Goal: Understand process/instructions

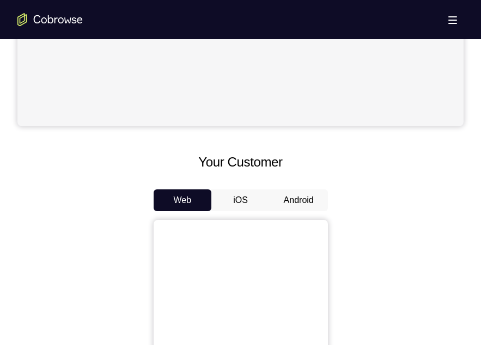
scroll to position [441, 0]
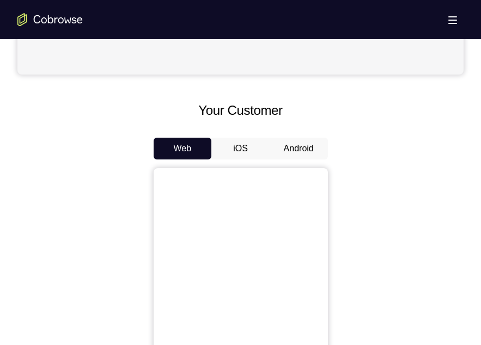
click at [296, 140] on button "Android" at bounding box center [299, 149] width 58 height 22
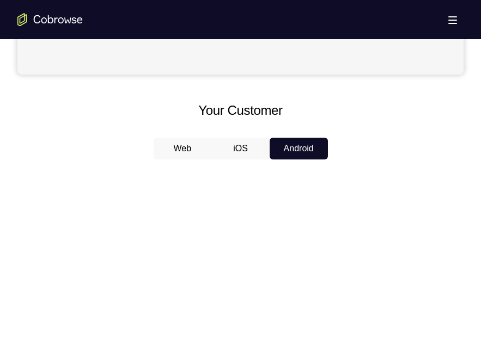
drag, startPoint x: 350, startPoint y: 160, endPoint x: 332, endPoint y: 163, distance: 18.2
click at [332, 163] on div "Web iOS Android" at bounding box center [240, 320] width 446 height 365
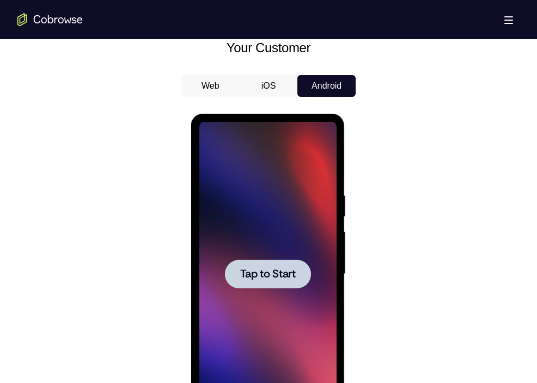
scroll to position [0, 0]
click at [275, 271] on span "Tap to Start" at bounding box center [268, 274] width 56 height 11
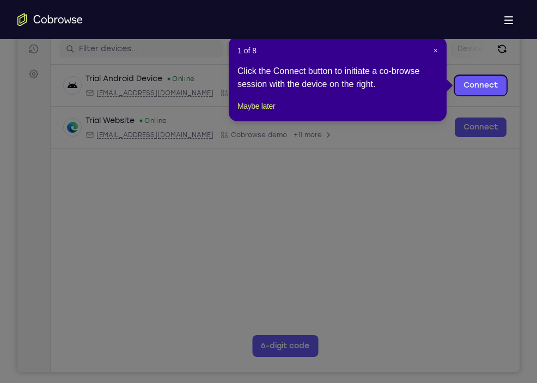
scroll to position [142, 0]
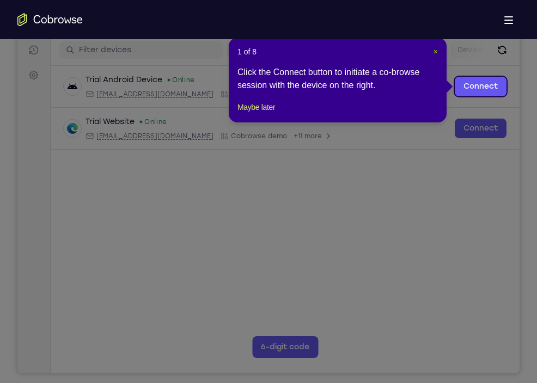
click at [434, 52] on span "×" at bounding box center [436, 51] width 4 height 9
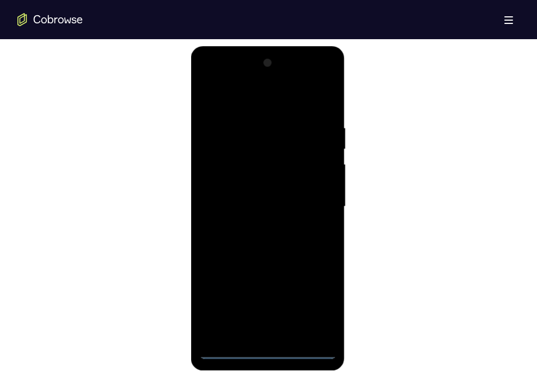
scroll to position [572, 0]
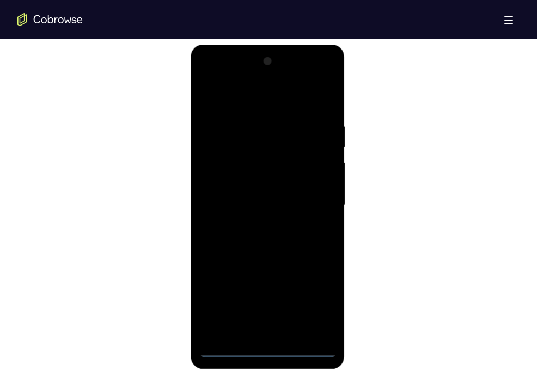
click at [267, 345] on div at bounding box center [267, 205] width 137 height 305
click at [310, 297] on div at bounding box center [267, 205] width 137 height 305
click at [217, 93] on div at bounding box center [267, 205] width 137 height 305
click at [313, 197] on div at bounding box center [267, 205] width 137 height 305
click at [257, 230] on div at bounding box center [267, 205] width 137 height 305
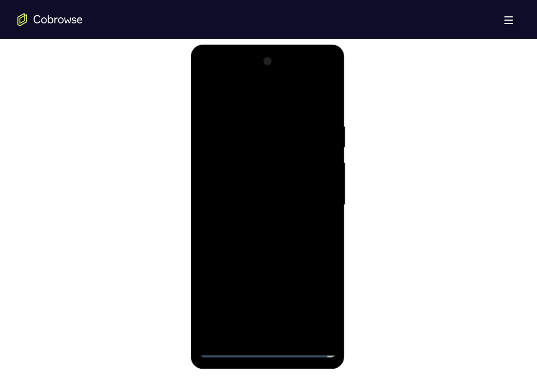
click at [291, 194] on div at bounding box center [267, 205] width 137 height 305
click at [281, 188] on div at bounding box center [267, 205] width 137 height 305
click at [272, 209] on div at bounding box center [267, 205] width 137 height 305
click at [258, 243] on div at bounding box center [267, 205] width 137 height 305
click at [289, 232] on div at bounding box center [267, 205] width 137 height 305
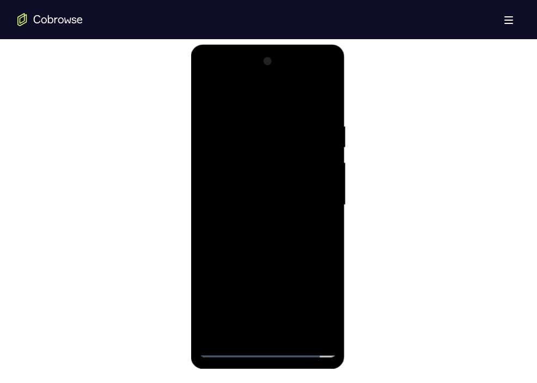
click at [279, 235] on div at bounding box center [267, 205] width 137 height 305
click at [275, 239] on div at bounding box center [267, 205] width 137 height 305
click at [290, 333] on div at bounding box center [267, 205] width 137 height 305
click at [322, 107] on div at bounding box center [267, 205] width 137 height 305
click at [293, 337] on div at bounding box center [267, 205] width 137 height 305
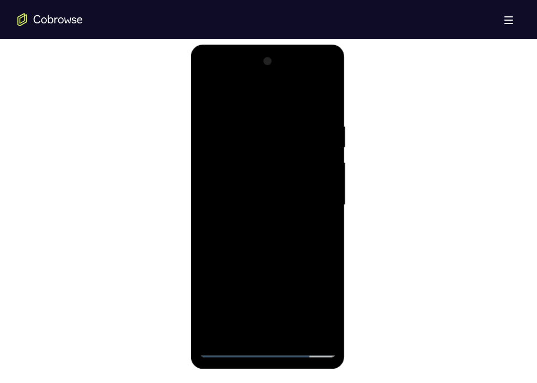
click at [273, 264] on div at bounding box center [267, 205] width 137 height 305
click at [279, 187] on div at bounding box center [267, 205] width 137 height 305
click at [210, 100] on div at bounding box center [267, 205] width 137 height 305
click at [286, 187] on div at bounding box center [267, 205] width 137 height 305
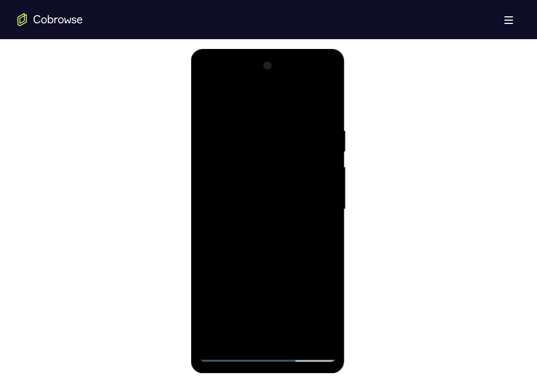
scroll to position [564, 0]
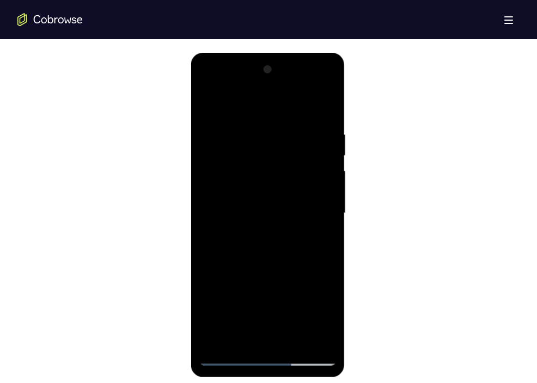
click at [209, 107] on div at bounding box center [267, 213] width 137 height 305
click at [225, 124] on div at bounding box center [267, 213] width 137 height 305
click at [291, 194] on div at bounding box center [267, 213] width 137 height 305
click at [267, 336] on div at bounding box center [267, 213] width 137 height 305
click at [233, 236] on div at bounding box center [267, 213] width 137 height 305
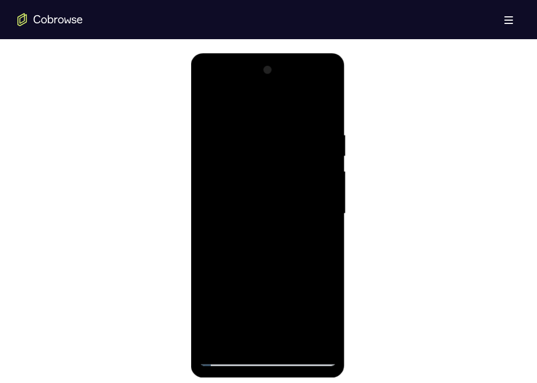
scroll to position [569, 0]
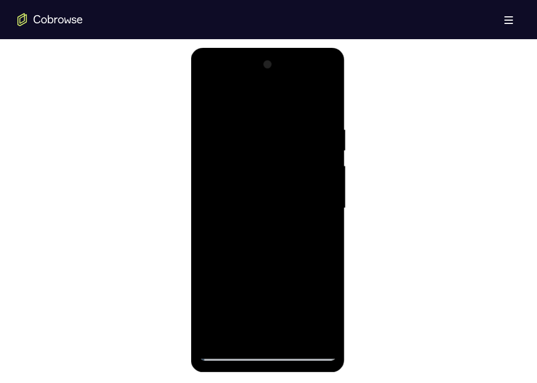
drag, startPoint x: 336, startPoint y: 211, endPoint x: 340, endPoint y: 241, distance: 30.3
click at [340, 241] on div at bounding box center [268, 210] width 154 height 325
drag, startPoint x: 309, startPoint y: 199, endPoint x: 300, endPoint y: 118, distance: 82.2
click at [300, 118] on div at bounding box center [267, 208] width 137 height 305
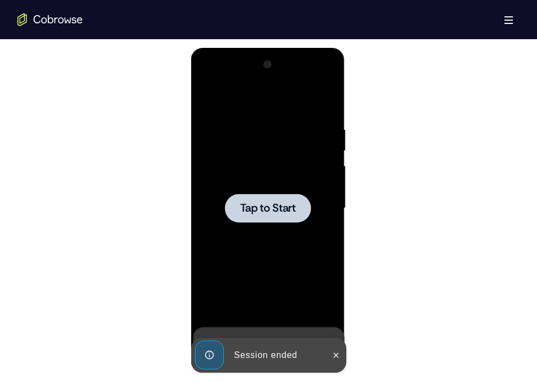
click at [288, 197] on div at bounding box center [267, 208] width 86 height 29
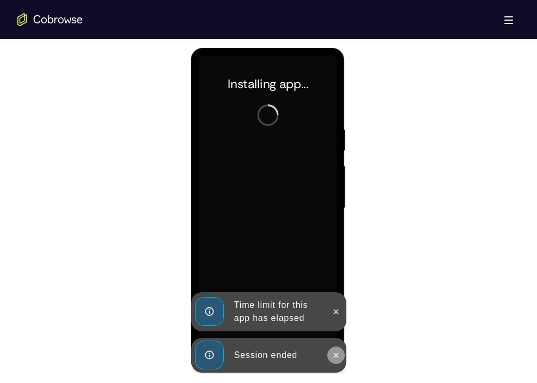
click at [334, 345] on icon at bounding box center [335, 355] width 9 height 9
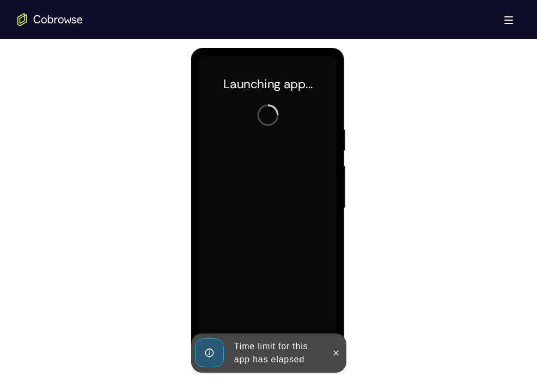
click at [334, 345] on icon at bounding box center [335, 353] width 9 height 9
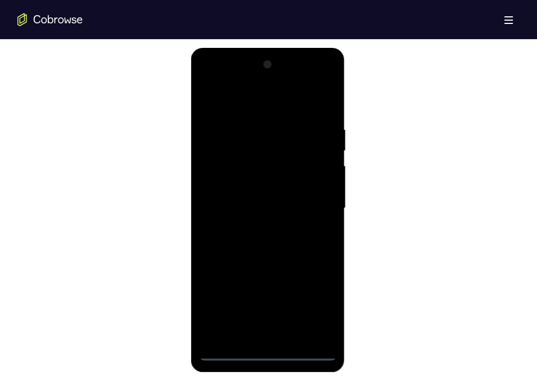
click at [271, 345] on div at bounding box center [267, 208] width 137 height 305
click at [317, 304] on div at bounding box center [267, 208] width 137 height 305
click at [252, 100] on div at bounding box center [267, 208] width 137 height 305
click at [314, 199] on div at bounding box center [267, 208] width 137 height 305
click at [254, 227] on div at bounding box center [267, 208] width 137 height 305
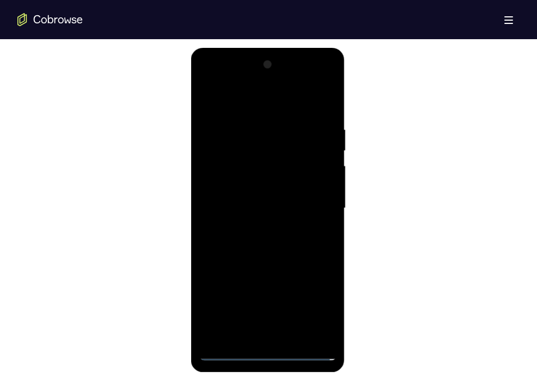
click at [272, 199] on div at bounding box center [267, 208] width 137 height 305
click at [273, 182] on div at bounding box center [267, 208] width 137 height 305
click at [267, 206] on div at bounding box center [267, 208] width 137 height 305
click at [278, 245] on div at bounding box center [267, 208] width 137 height 305
click at [278, 243] on div at bounding box center [267, 208] width 137 height 305
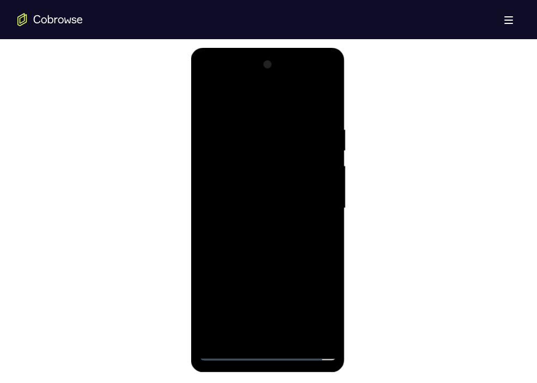
click at [278, 243] on div at bounding box center [267, 208] width 137 height 305
click at [325, 108] on div at bounding box center [267, 208] width 137 height 305
click at [258, 118] on div at bounding box center [267, 208] width 137 height 305
click at [319, 206] on div at bounding box center [267, 208] width 137 height 305
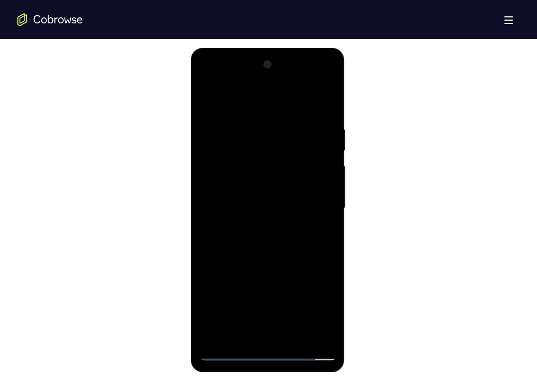
click at [319, 206] on div at bounding box center [267, 208] width 137 height 305
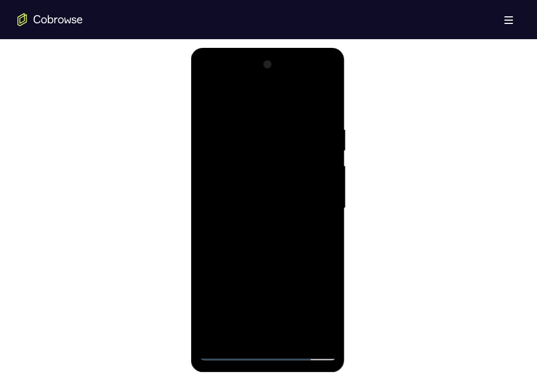
click at [319, 206] on div at bounding box center [267, 208] width 137 height 305
click at [319, 147] on div at bounding box center [267, 208] width 137 height 305
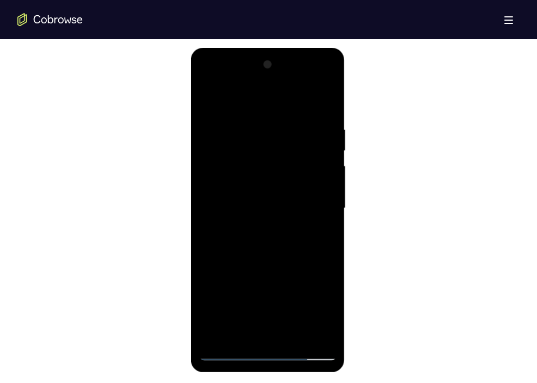
click at [319, 147] on div at bounding box center [267, 208] width 137 height 305
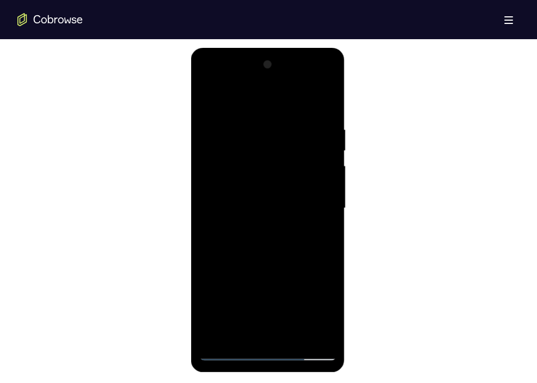
click at [319, 147] on div at bounding box center [267, 208] width 137 height 305
click at [322, 107] on div at bounding box center [267, 208] width 137 height 305
click at [286, 333] on div at bounding box center [267, 208] width 137 height 305
click at [294, 262] on div at bounding box center [267, 208] width 137 height 305
click at [288, 187] on div at bounding box center [267, 208] width 137 height 305
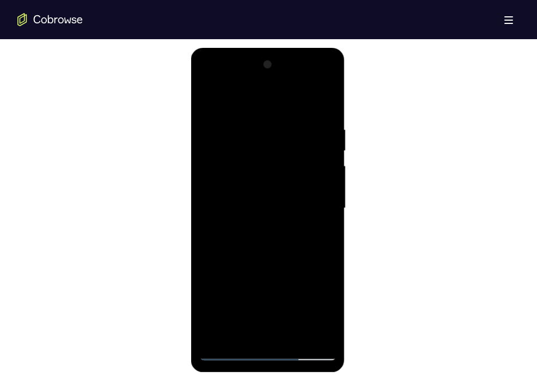
click at [308, 310] on div at bounding box center [267, 208] width 137 height 305
click at [296, 312] on div at bounding box center [267, 208] width 137 height 305
click at [289, 299] on div at bounding box center [267, 208] width 137 height 305
click at [284, 187] on div at bounding box center [267, 208] width 137 height 305
click at [270, 310] on div at bounding box center [267, 208] width 137 height 305
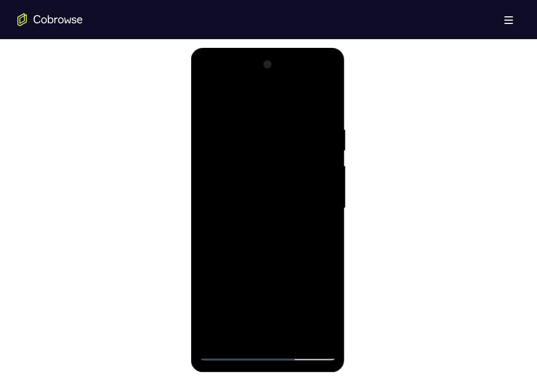
click at [257, 310] on div at bounding box center [267, 208] width 137 height 305
click at [248, 294] on div at bounding box center [267, 208] width 137 height 305
click at [288, 205] on div at bounding box center [267, 208] width 137 height 305
click at [293, 316] on div at bounding box center [267, 208] width 137 height 305
click at [285, 313] on div at bounding box center [267, 208] width 137 height 305
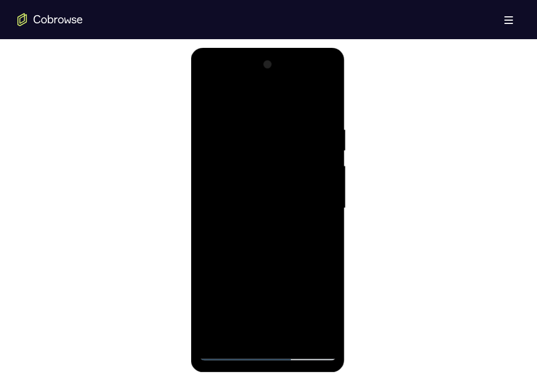
click at [270, 295] on div at bounding box center [267, 208] width 137 height 305
click at [282, 209] on div at bounding box center [267, 208] width 137 height 305
drag, startPoint x: 258, startPoint y: 160, endPoint x: 303, endPoint y: 327, distance: 173.2
click at [303, 327] on div at bounding box center [267, 208] width 137 height 305
drag, startPoint x: 292, startPoint y: 187, endPoint x: 278, endPoint y: 320, distance: 134.1
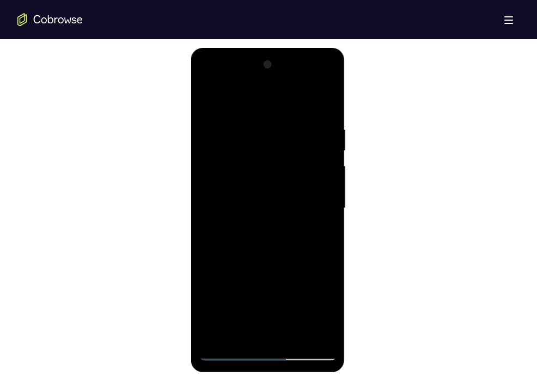
click at [278, 320] on div at bounding box center [267, 208] width 137 height 305
drag, startPoint x: 271, startPoint y: 170, endPoint x: 275, endPoint y: 28, distance: 141.7
click at [275, 48] on html "Online web based iOS Simulators and Android Emulators. Run iPhone, iPad, Mobile…" at bounding box center [268, 211] width 155 height 327
drag, startPoint x: 266, startPoint y: 241, endPoint x: 281, endPoint y: 103, distance: 138.5
click at [281, 103] on div at bounding box center [267, 208] width 137 height 305
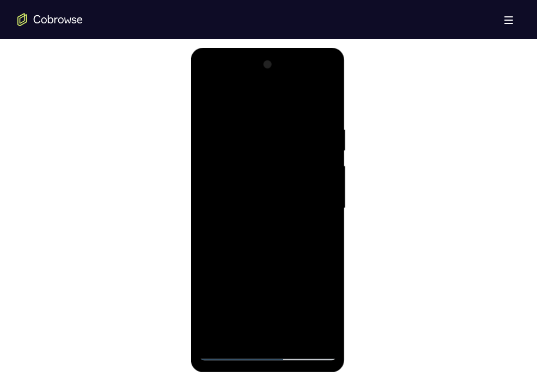
click at [208, 96] on div at bounding box center [267, 208] width 137 height 305
click at [275, 212] on div at bounding box center [267, 208] width 137 height 305
click at [208, 97] on div at bounding box center [267, 208] width 137 height 305
drag, startPoint x: 287, startPoint y: 266, endPoint x: 288, endPoint y: 143, distance: 123.1
click at [288, 143] on div at bounding box center [267, 208] width 137 height 305
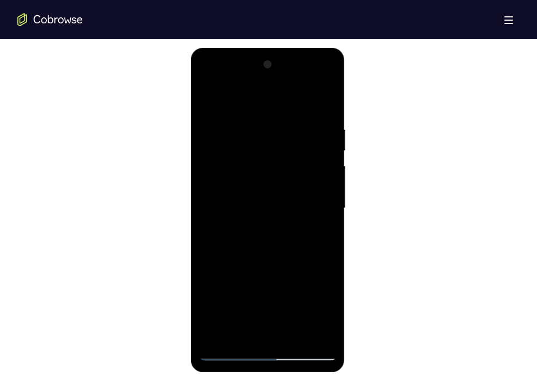
click at [214, 97] on div at bounding box center [267, 208] width 137 height 305
click at [287, 337] on div at bounding box center [267, 208] width 137 height 305
click at [279, 191] on div at bounding box center [267, 208] width 137 height 305
click at [208, 95] on div at bounding box center [267, 208] width 137 height 305
click at [271, 259] on div at bounding box center [267, 208] width 137 height 305
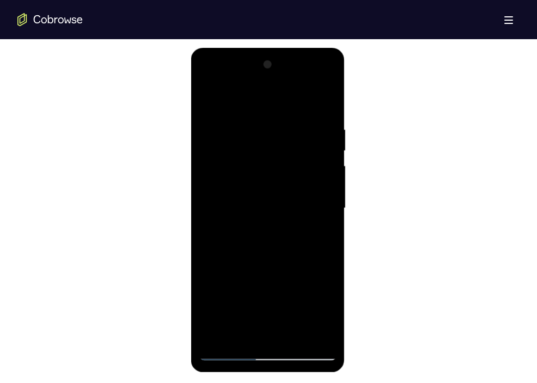
click at [265, 174] on div at bounding box center [267, 208] width 137 height 305
drag, startPoint x: 261, startPoint y: 144, endPoint x: 275, endPoint y: 300, distance: 156.3
click at [275, 300] on div at bounding box center [267, 208] width 137 height 305
click at [294, 338] on div at bounding box center [267, 208] width 137 height 305
click at [285, 190] on div at bounding box center [267, 208] width 137 height 305
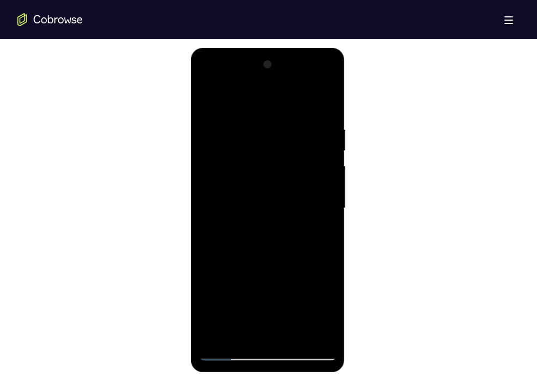
click at [210, 102] on div at bounding box center [267, 208] width 137 height 305
click at [302, 185] on div at bounding box center [267, 208] width 137 height 305
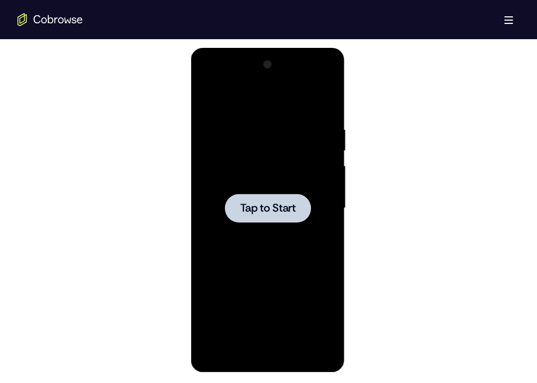
click at [387, 78] on div at bounding box center [268, 207] width 502 height 335
